Goal: Information Seeking & Learning: Check status

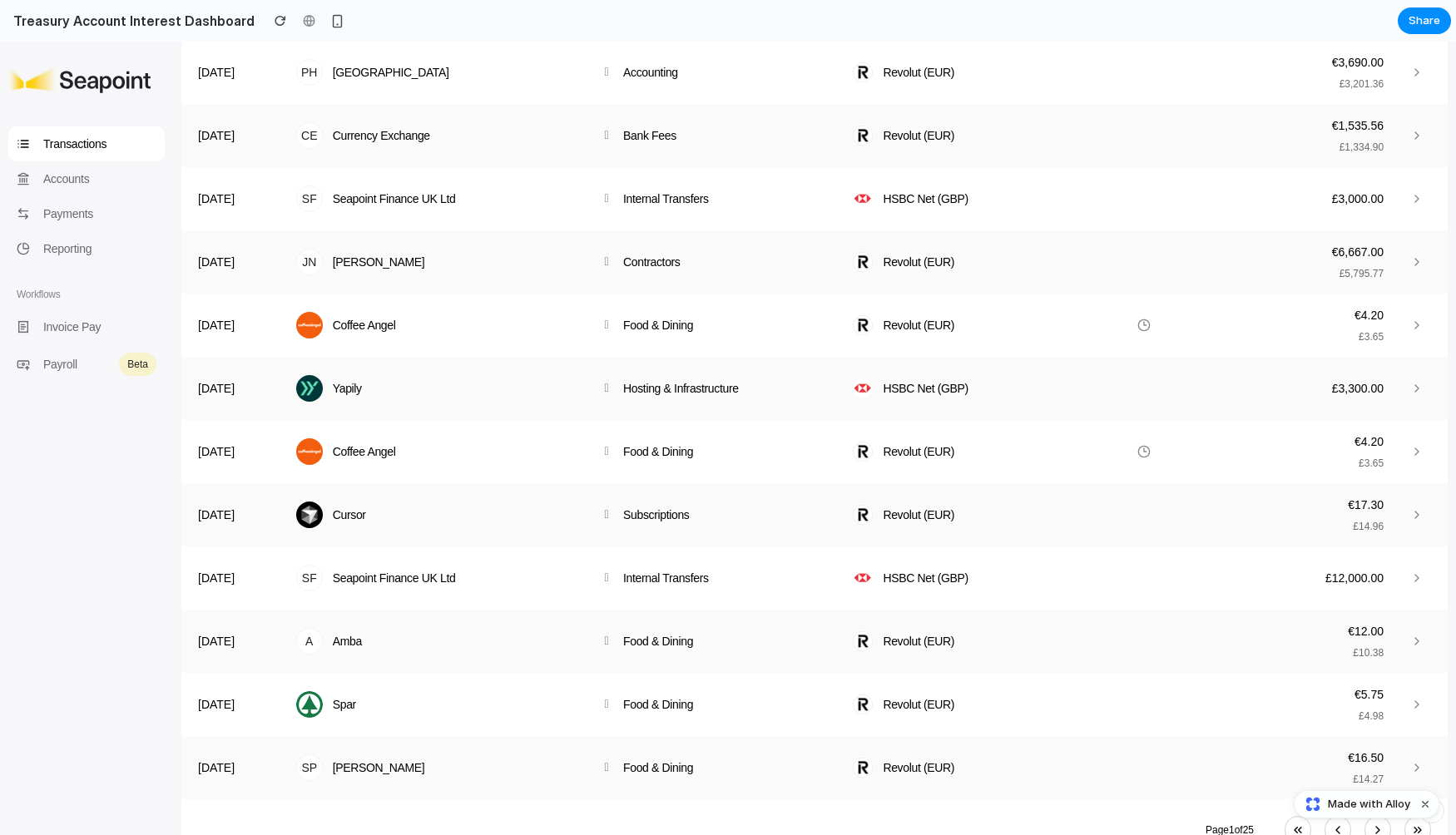
scroll to position [932, 0]
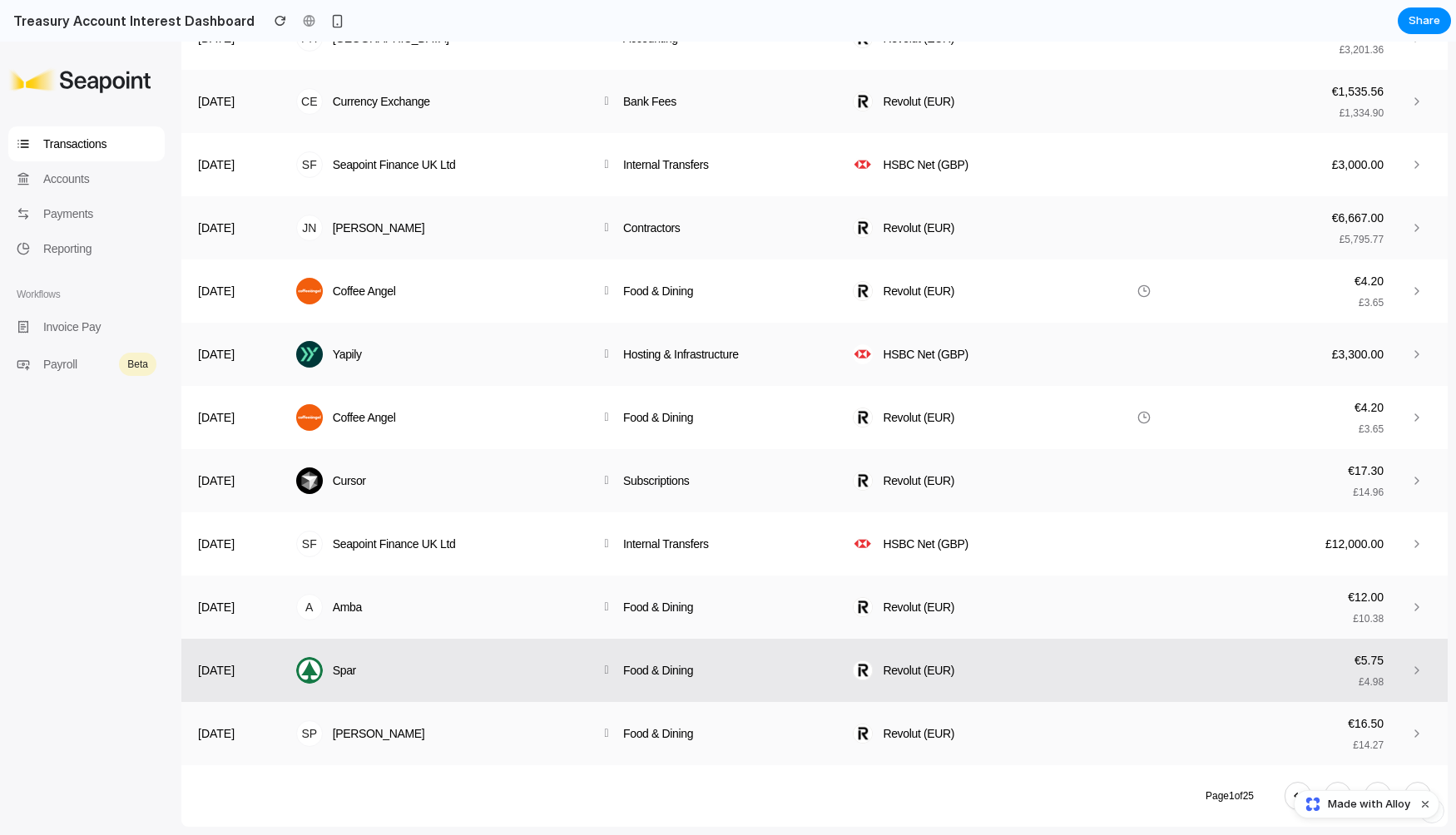
click at [535, 642] on td "Spar" at bounding box center [434, 670] width 304 height 63
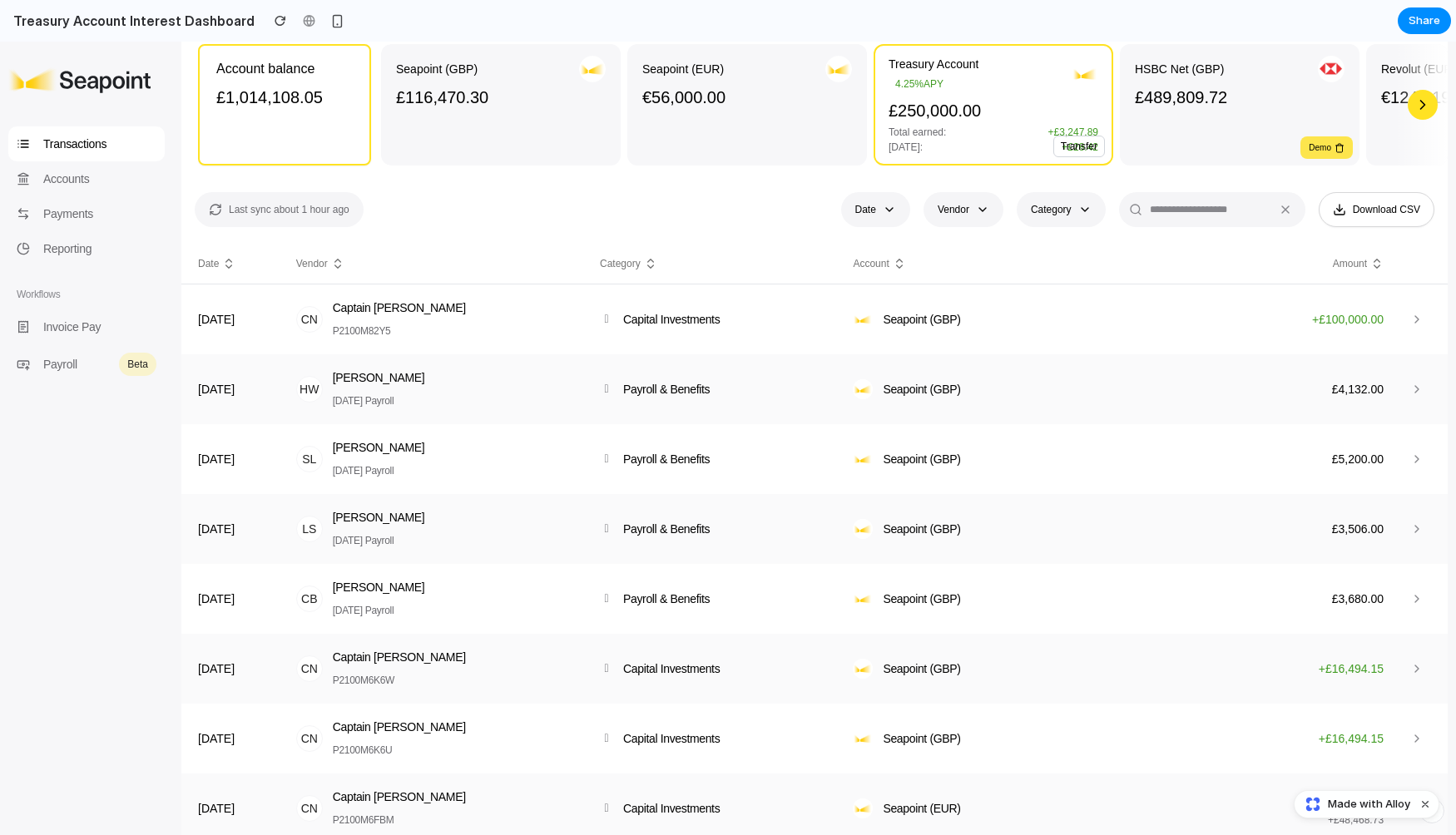
scroll to position [0, 0]
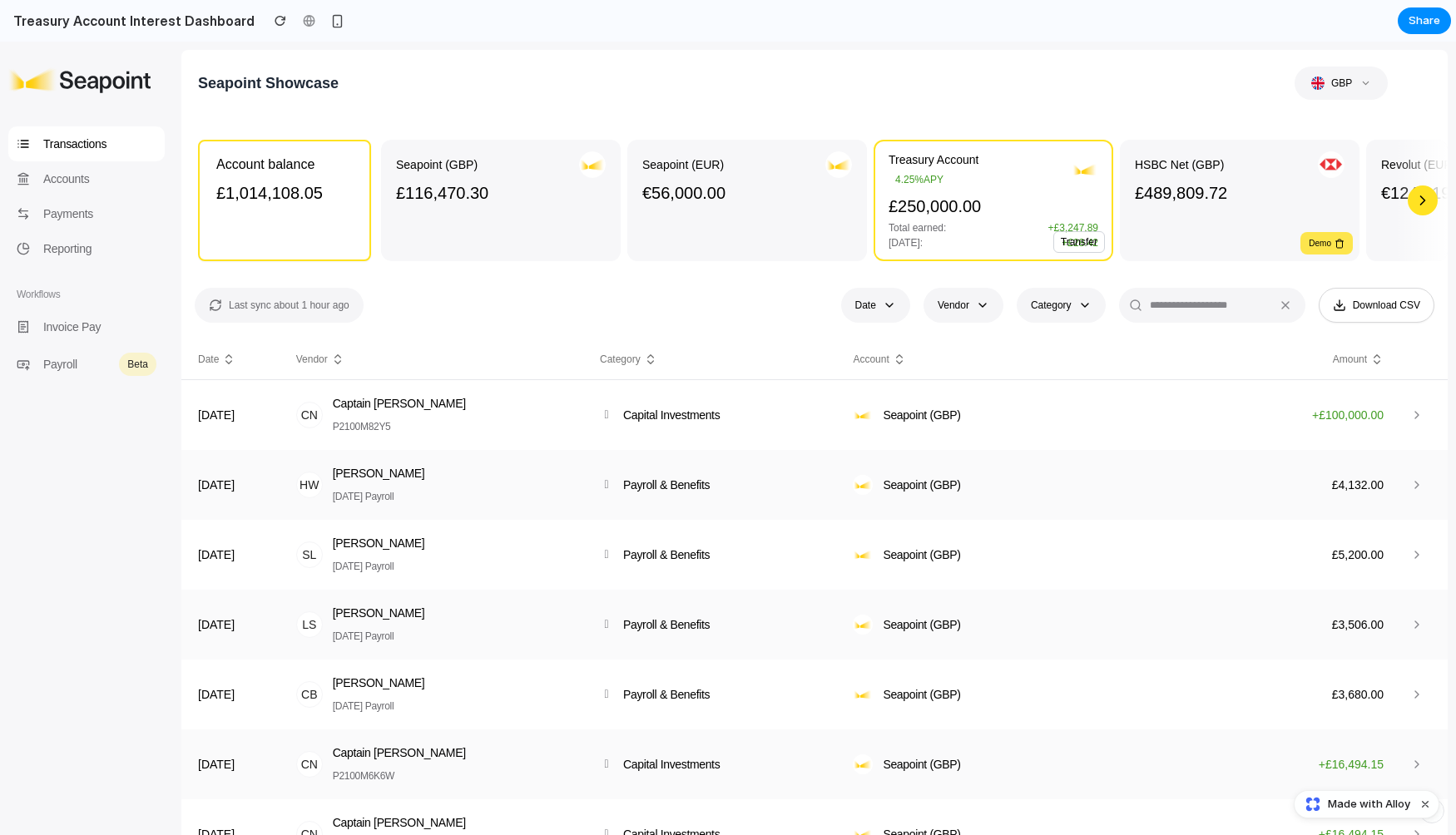
click at [471, 176] on div "Seapoint (GBP)" at bounding box center [501, 164] width 209 height 27
click at [1035, 225] on div "Total earned: + £3,247.89" at bounding box center [993, 228] width 209 height 13
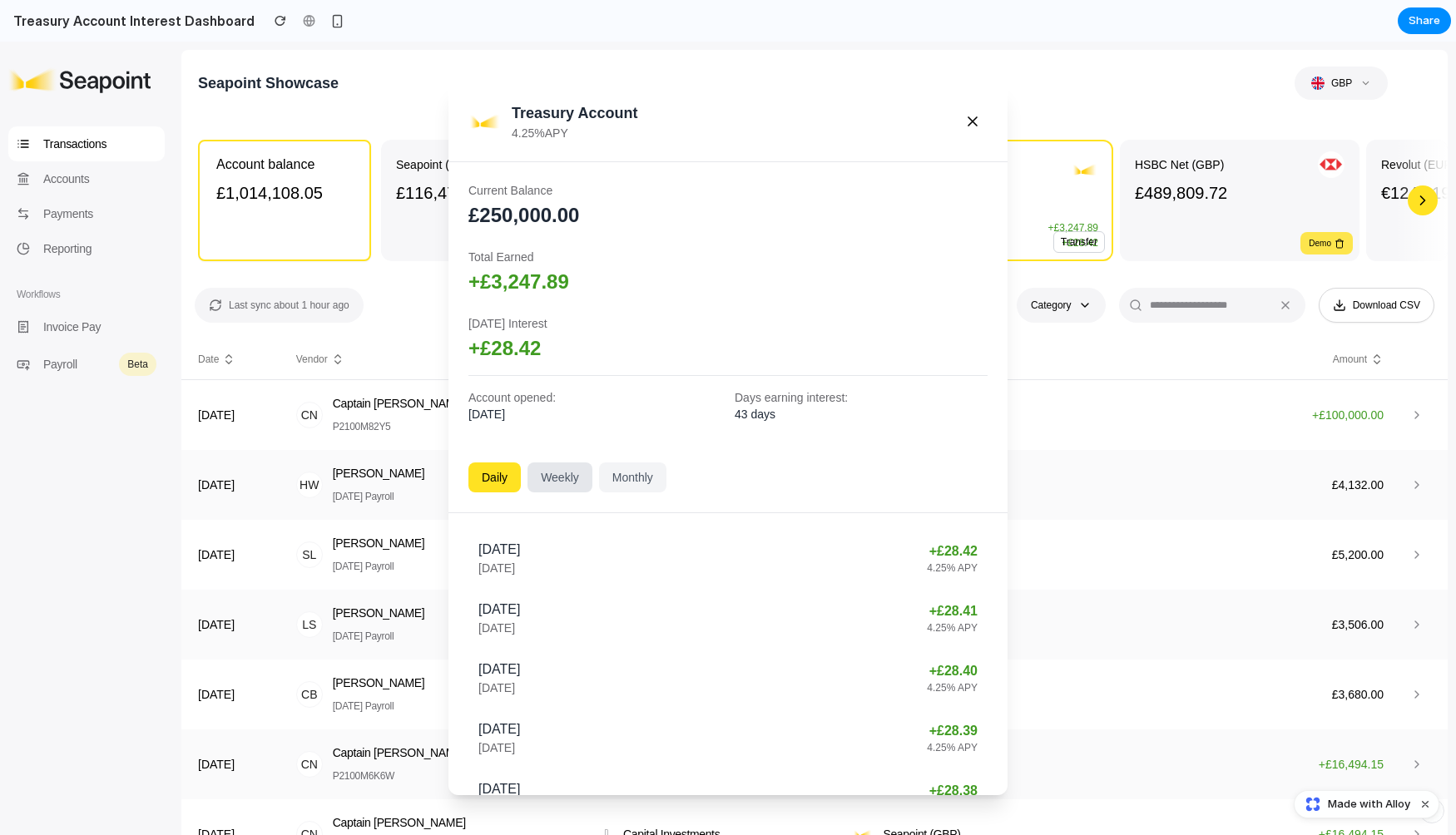
click at [572, 483] on button "Weekly" at bounding box center [560, 477] width 65 height 30
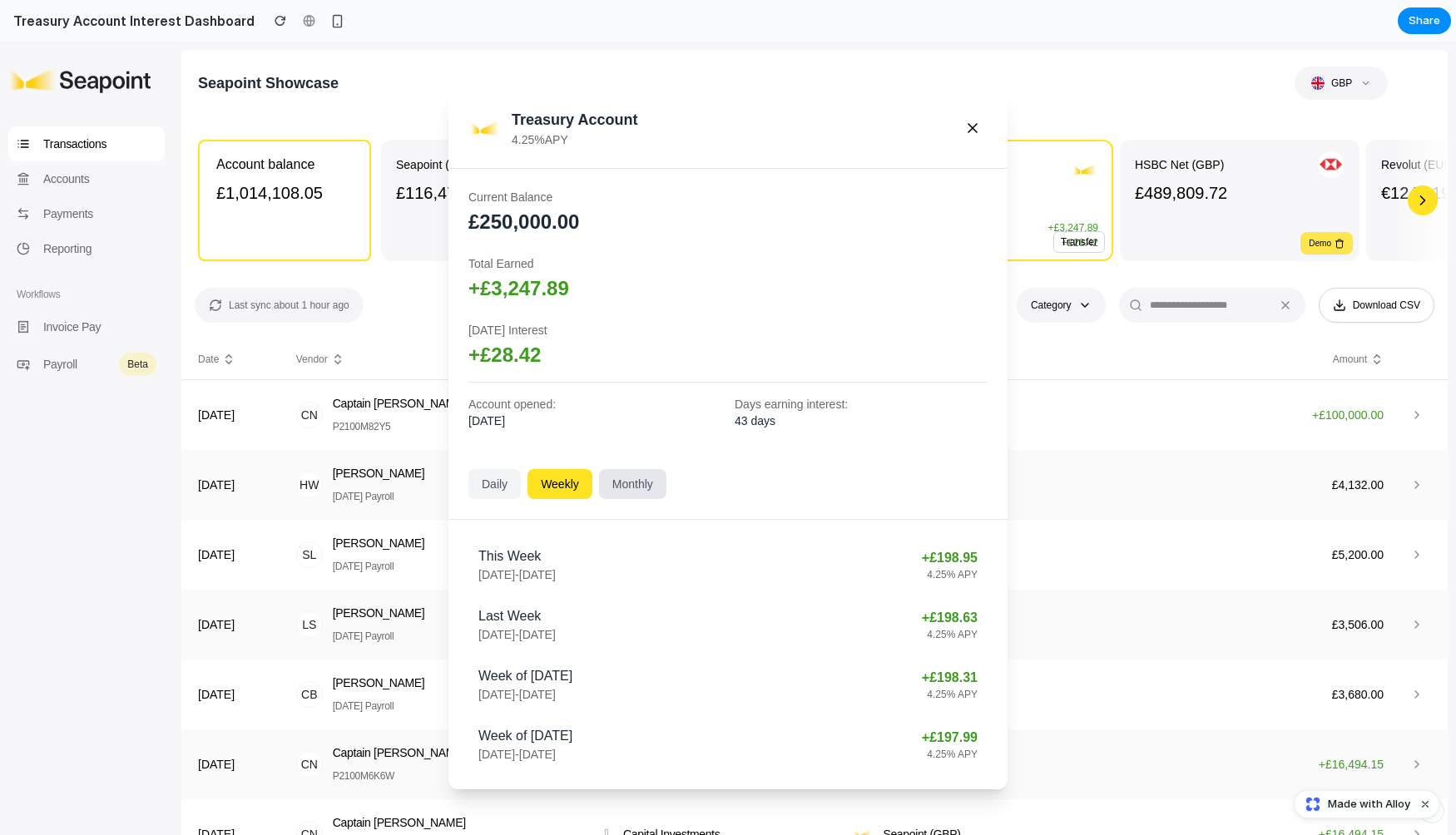
click at [646, 471] on button "Monthly" at bounding box center [633, 484] width 68 height 30
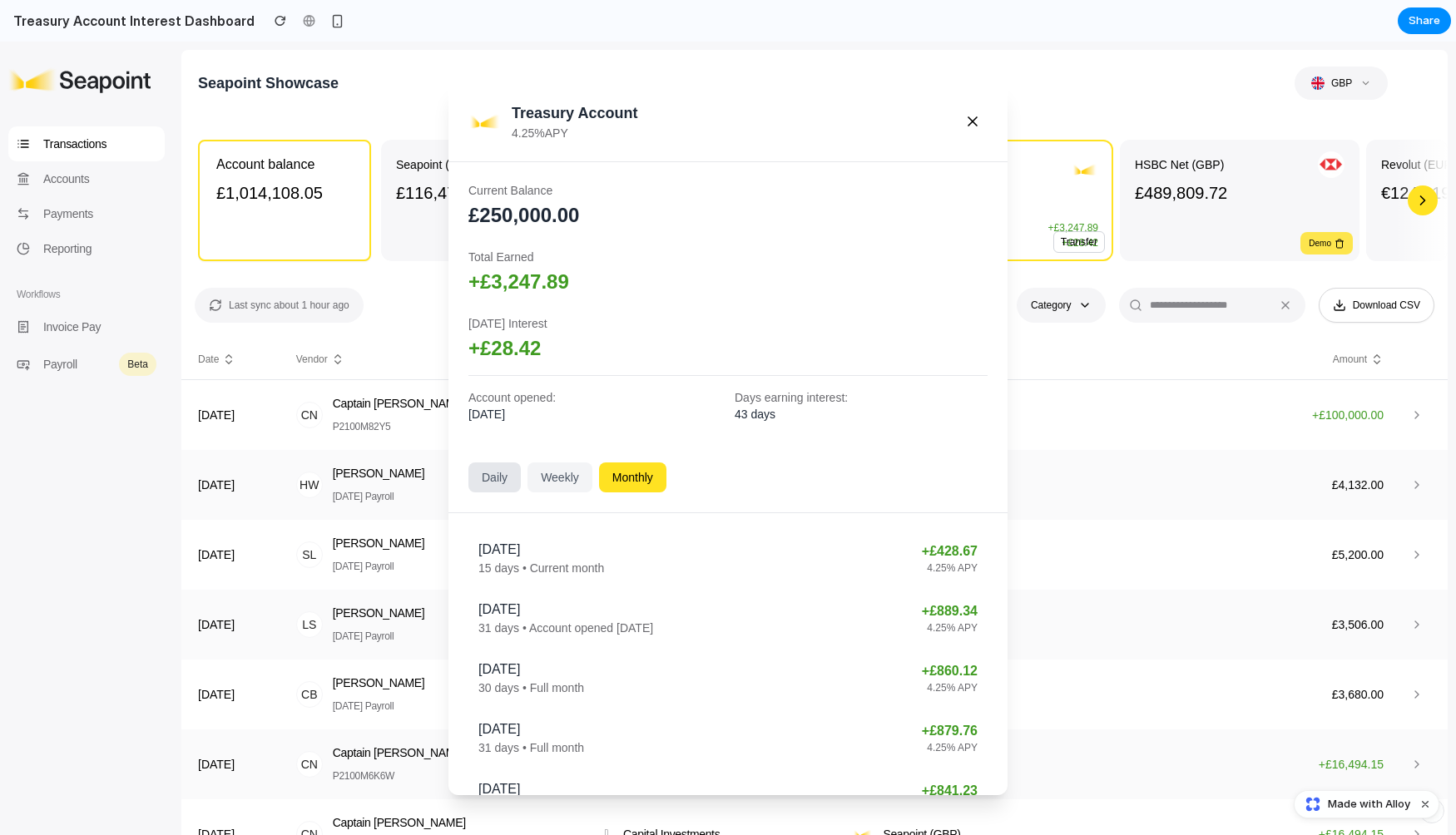
click at [479, 484] on button "Daily" at bounding box center [495, 477] width 53 height 30
click at [970, 118] on icon at bounding box center [973, 121] width 8 height 8
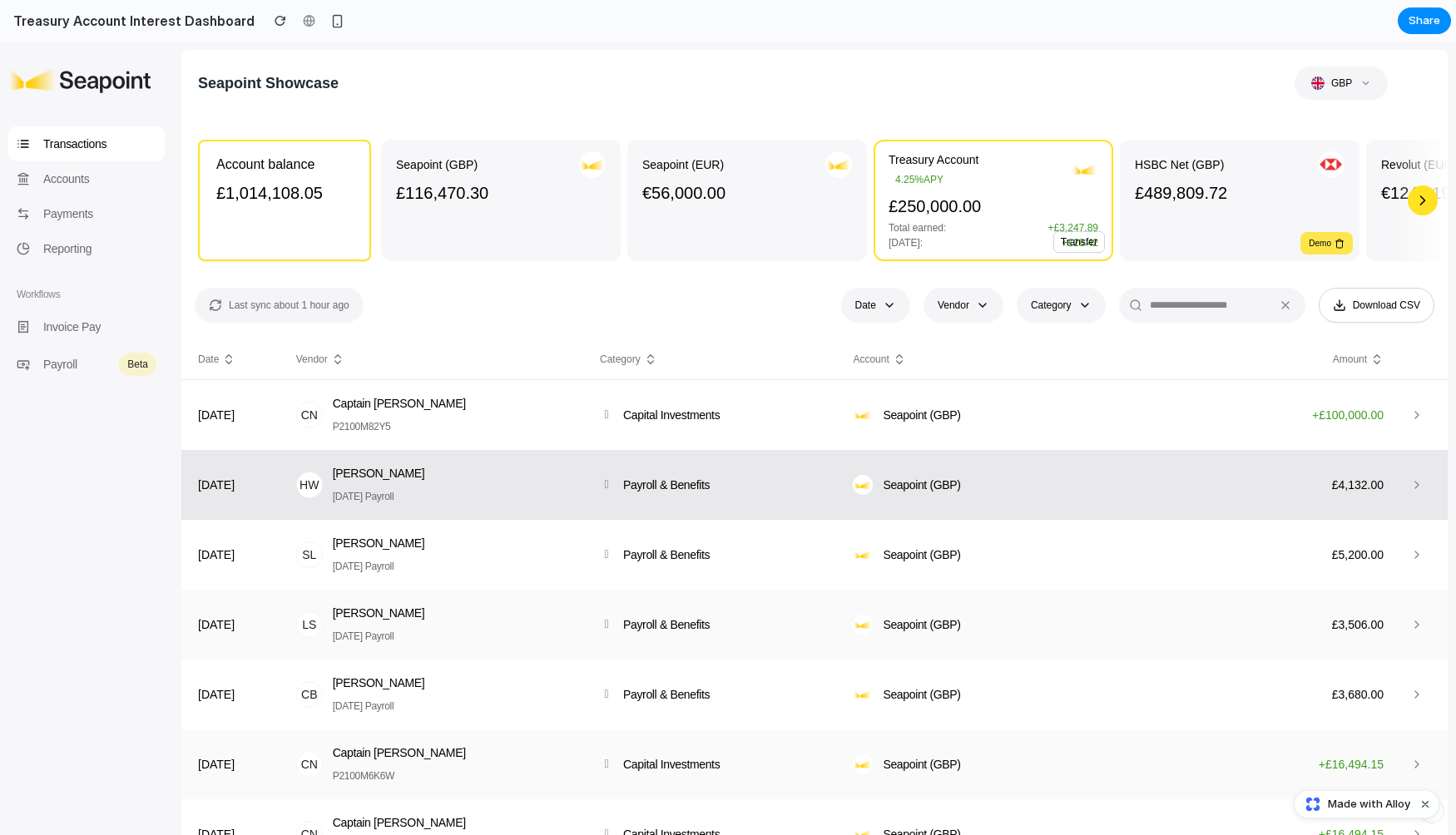
scroll to position [21, 0]
